Goal: Navigation & Orientation: Find specific page/section

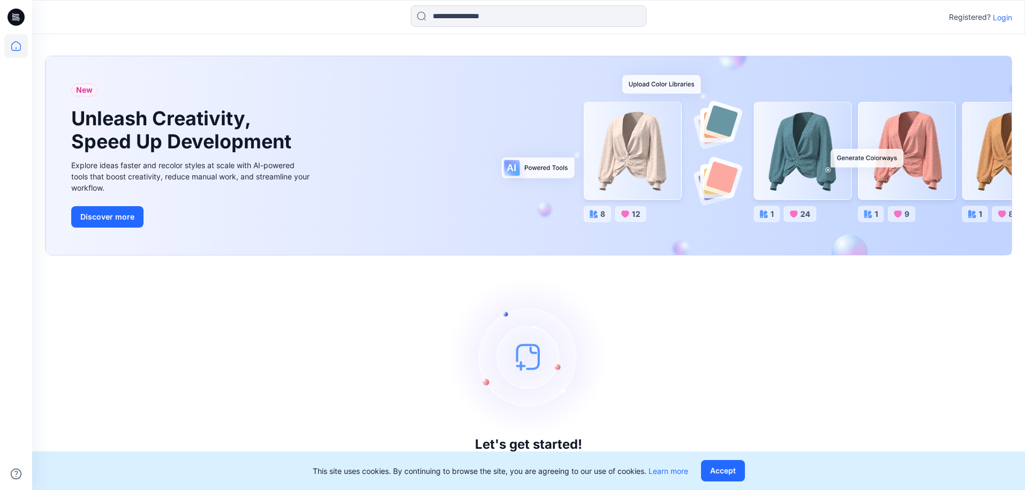
click at [1000, 18] on p "Login" at bounding box center [1002, 17] width 19 height 11
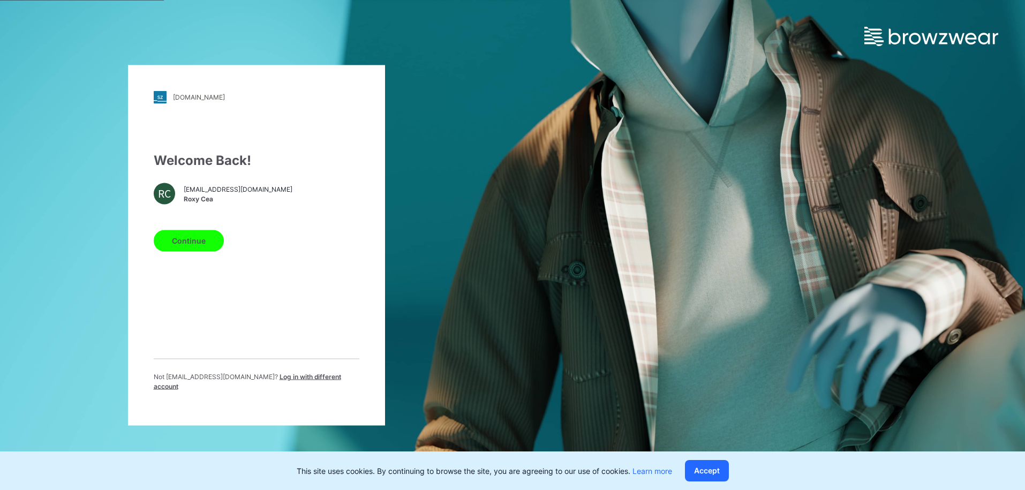
click at [182, 258] on div "Welcome Back! RC [EMAIL_ADDRESS][DOMAIN_NAME] Roxy Cea Continue Not [EMAIL_ADDR…" at bounding box center [257, 275] width 206 height 249
click at [186, 242] on button "Continue" at bounding box center [189, 240] width 70 height 21
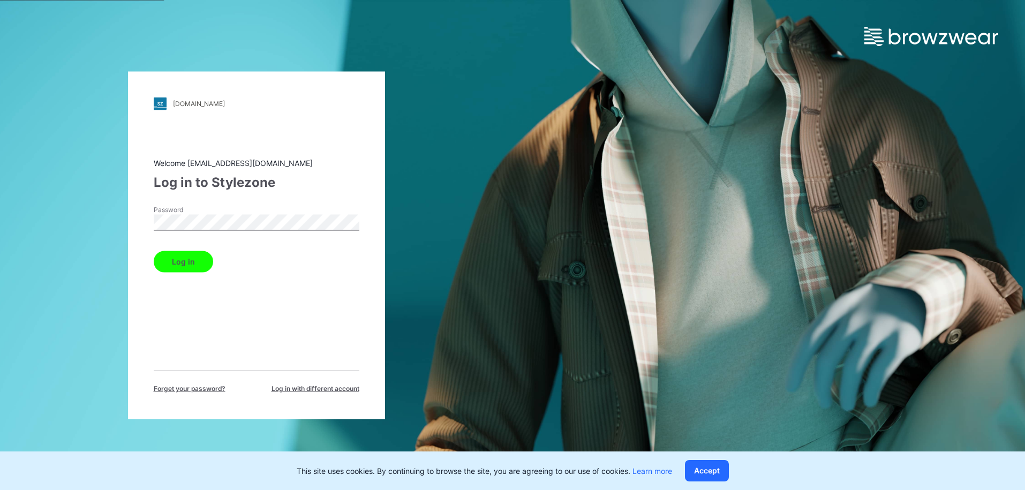
click at [171, 265] on button "Log in" at bounding box center [183, 261] width 59 height 21
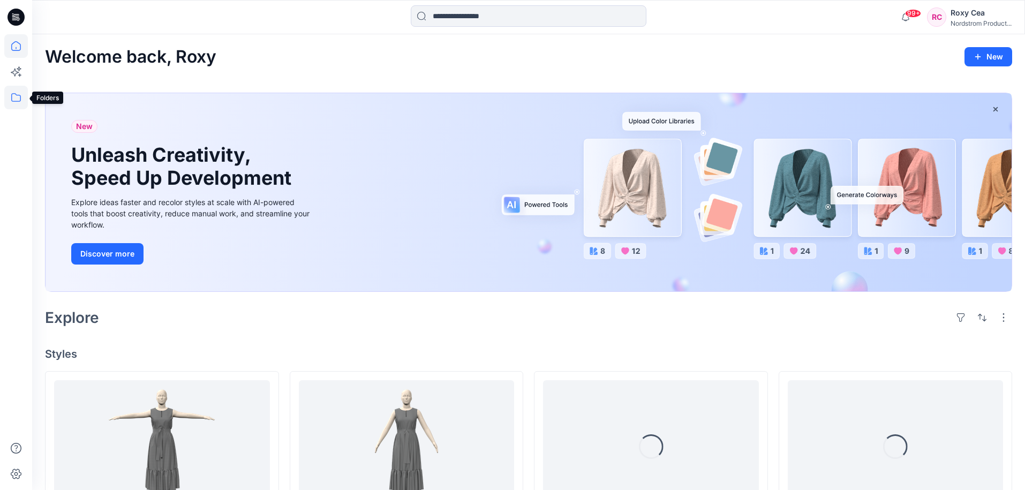
click at [24, 97] on icon at bounding box center [16, 98] width 24 height 24
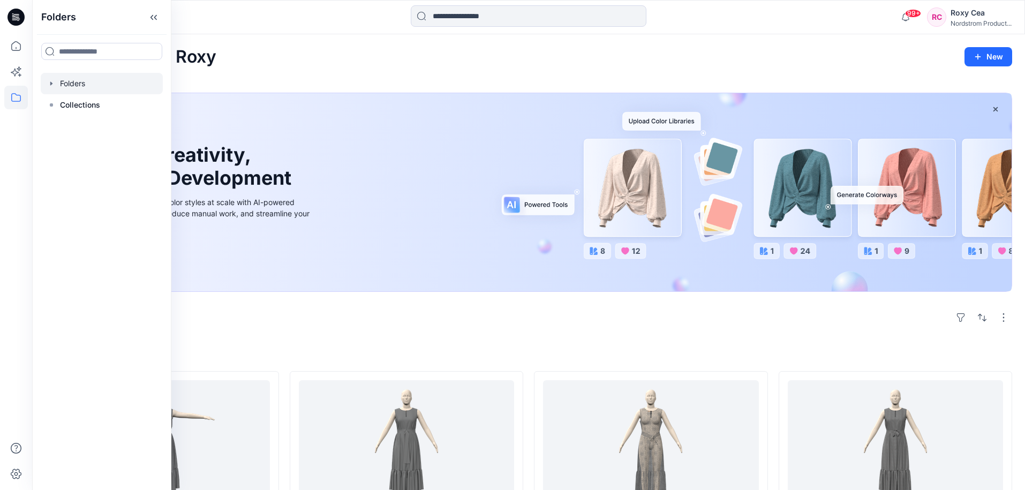
click at [67, 81] on div at bounding box center [102, 83] width 122 height 21
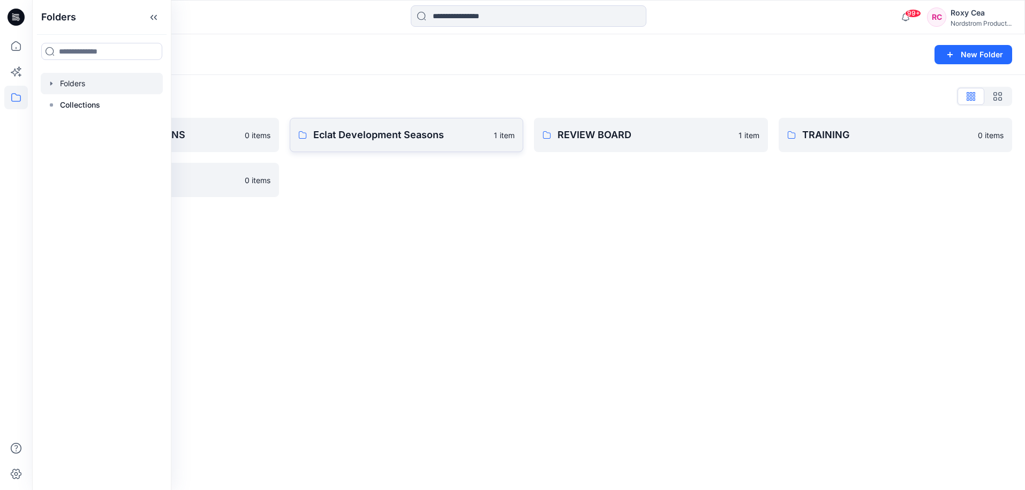
click at [384, 140] on p "Eclat Development Seasons" at bounding box center [400, 134] width 175 height 15
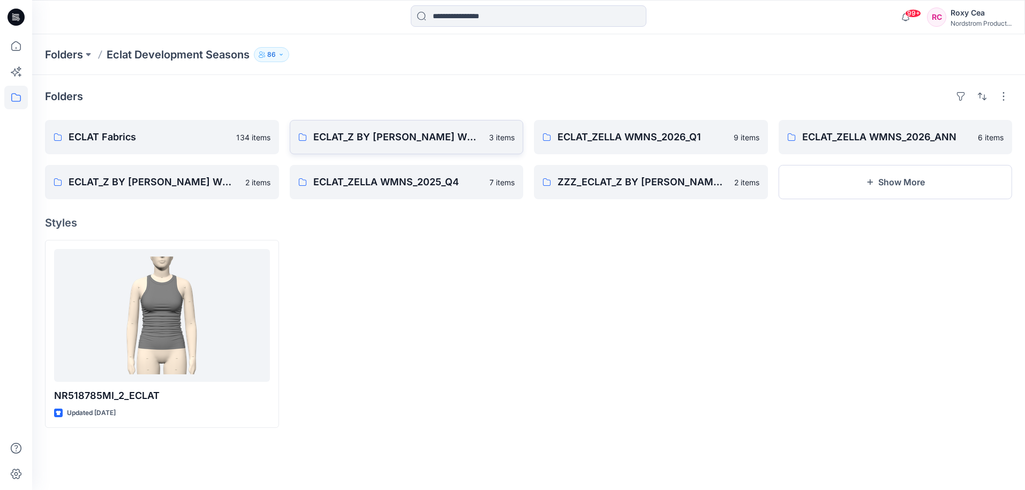
click at [365, 133] on p "ECLAT_Z BY [PERSON_NAME] WMNS_2026_Q1" at bounding box center [398, 137] width 170 height 15
click at [658, 180] on p "ZZZ_ECLAT_Z BY [PERSON_NAME] WMNS_2025_Q2" at bounding box center [643, 182] width 170 height 15
click at [315, 139] on p "ECLAT_Z BY [PERSON_NAME] WMNS_2026_Q1" at bounding box center [398, 137] width 170 height 15
click at [18, 96] on icon at bounding box center [16, 98] width 24 height 24
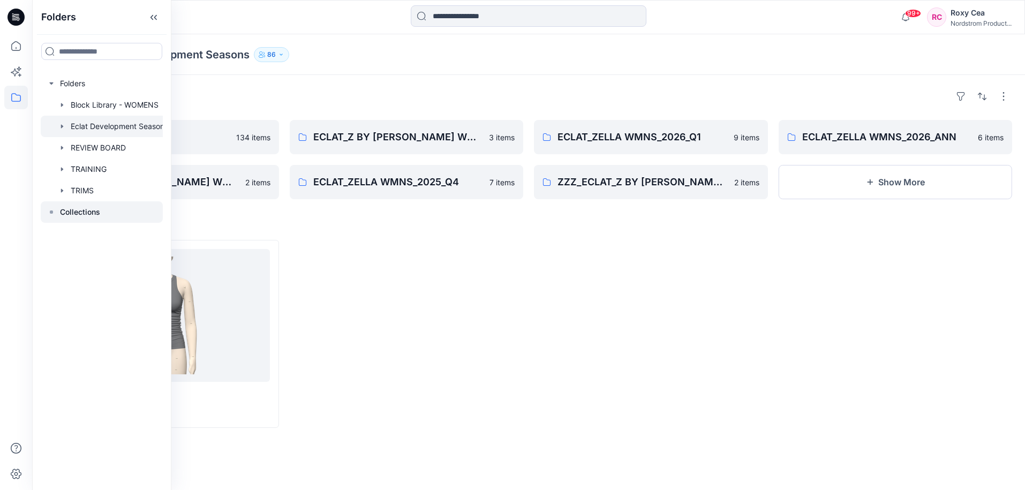
click at [77, 214] on p "Collections" at bounding box center [80, 212] width 40 height 13
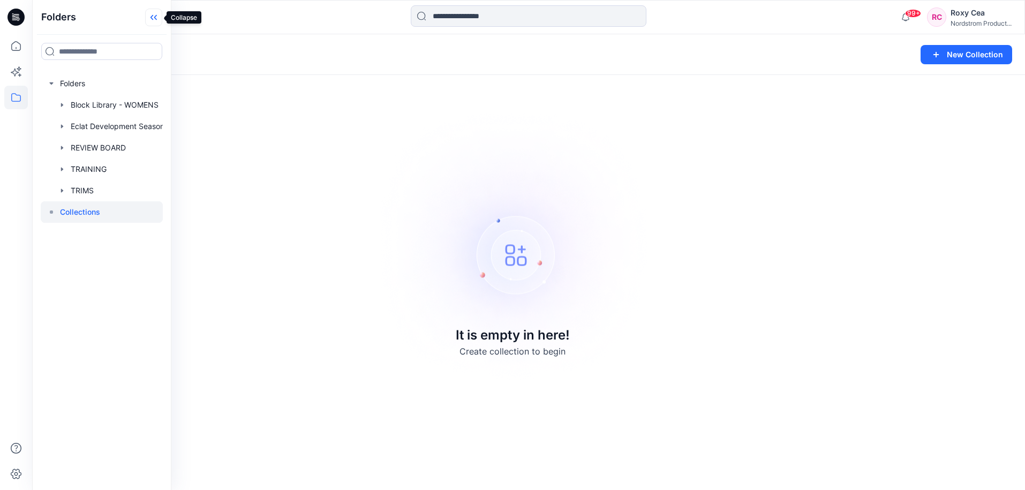
click at [159, 19] on icon at bounding box center [153, 18] width 17 height 18
